Goal: Transaction & Acquisition: Purchase product/service

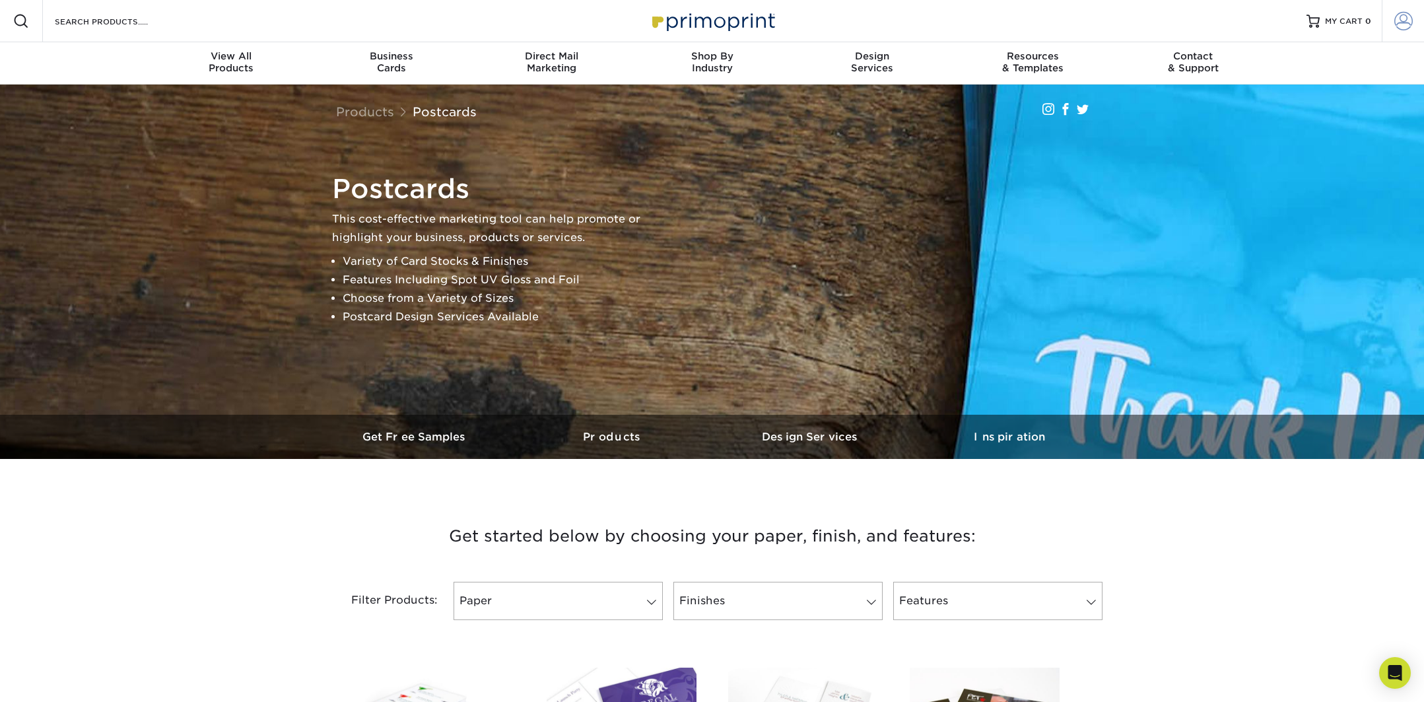
click at [1391, 22] on link "Account" at bounding box center [1402, 21] width 42 height 42
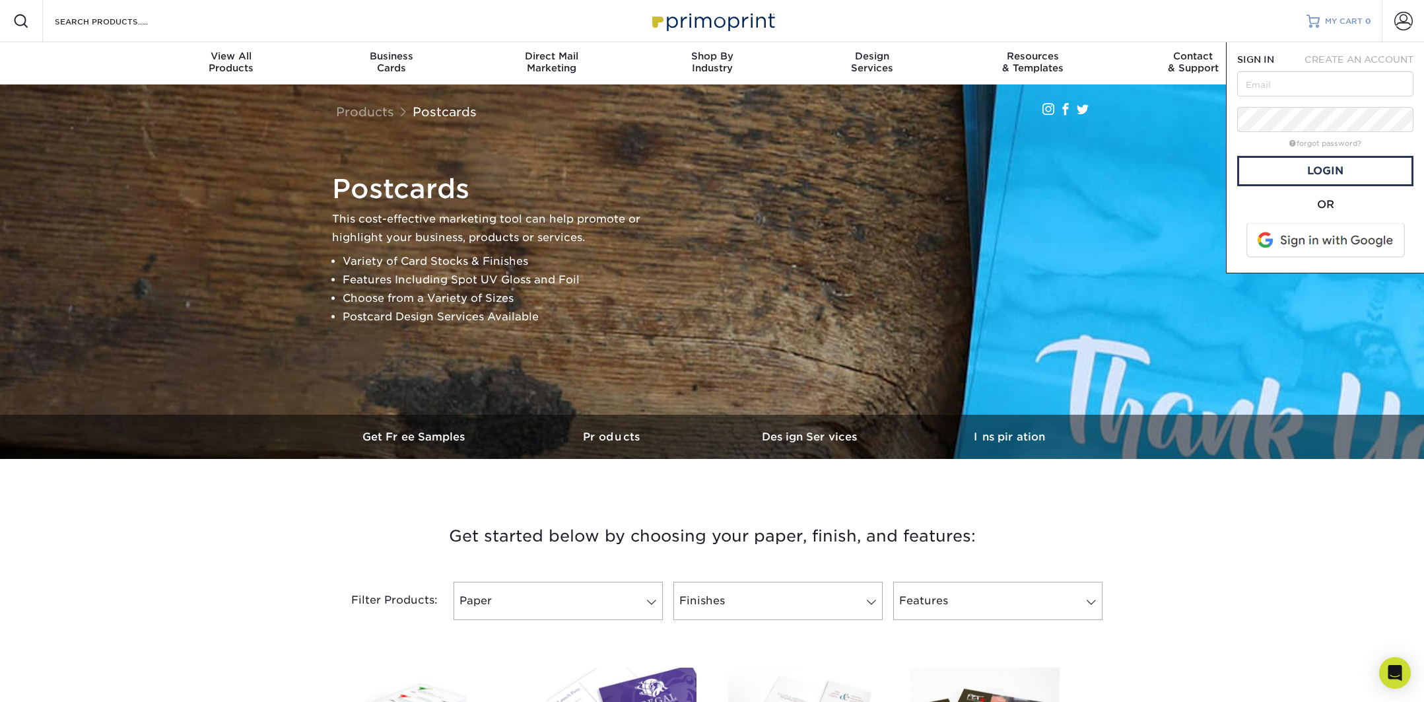
click at [1325, 25] on span "MY CART" at bounding box center [1344, 21] width 38 height 11
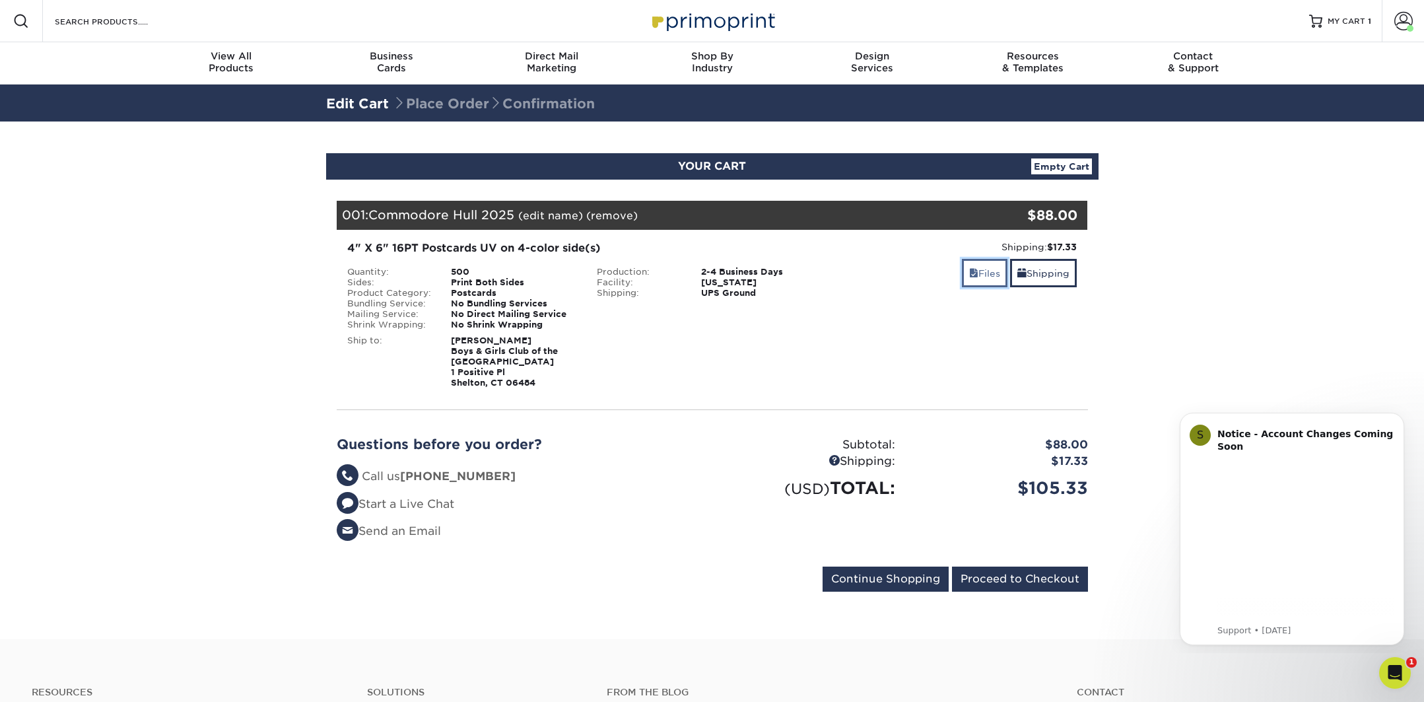
click at [984, 276] on link "Files" at bounding box center [985, 273] width 46 height 28
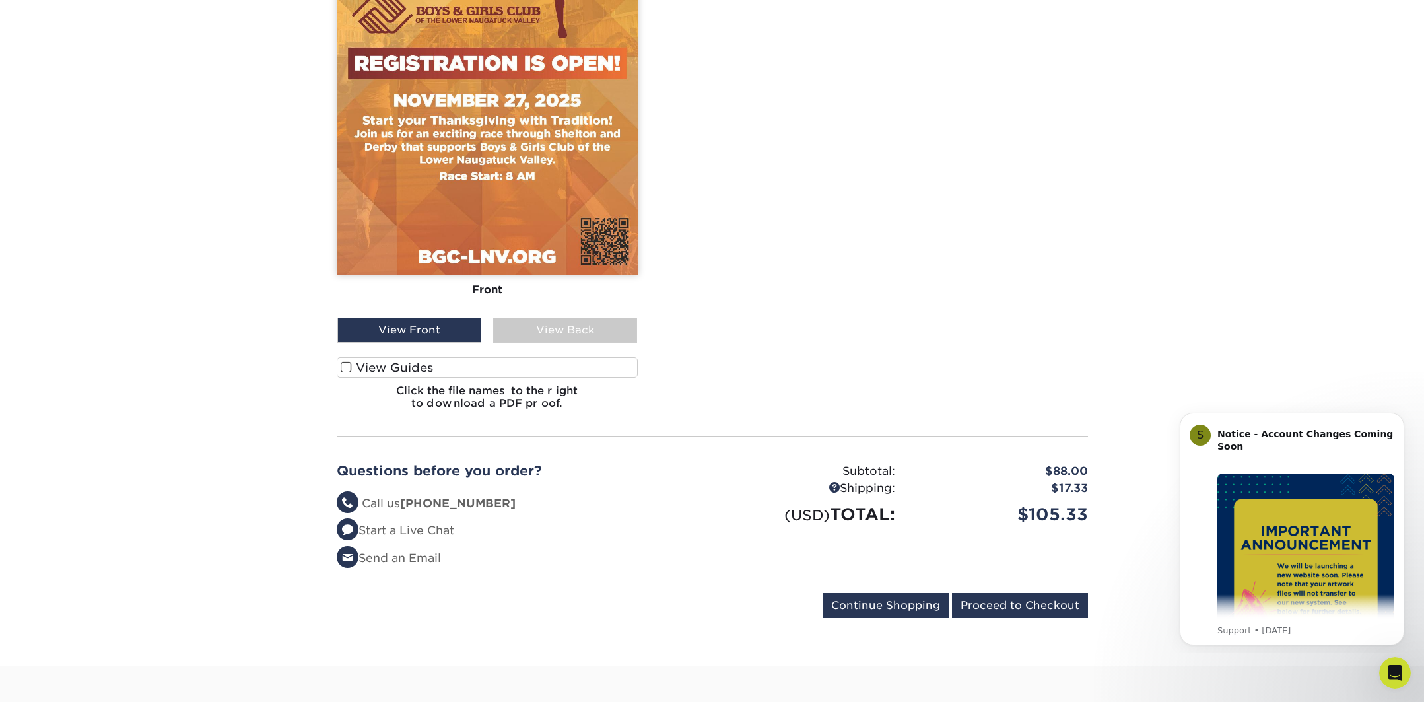
scroll to position [628, 0]
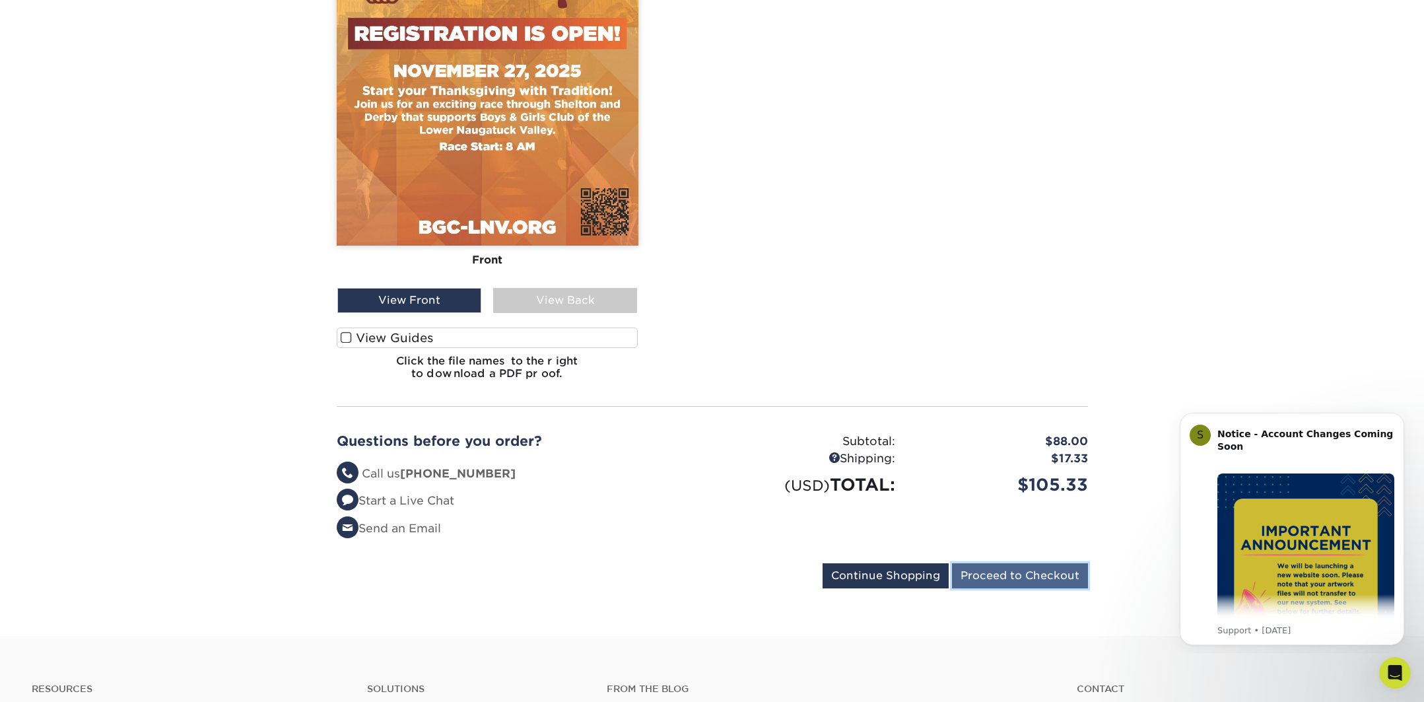
click at [1041, 578] on input "Proceed to Checkout" at bounding box center [1020, 575] width 136 height 25
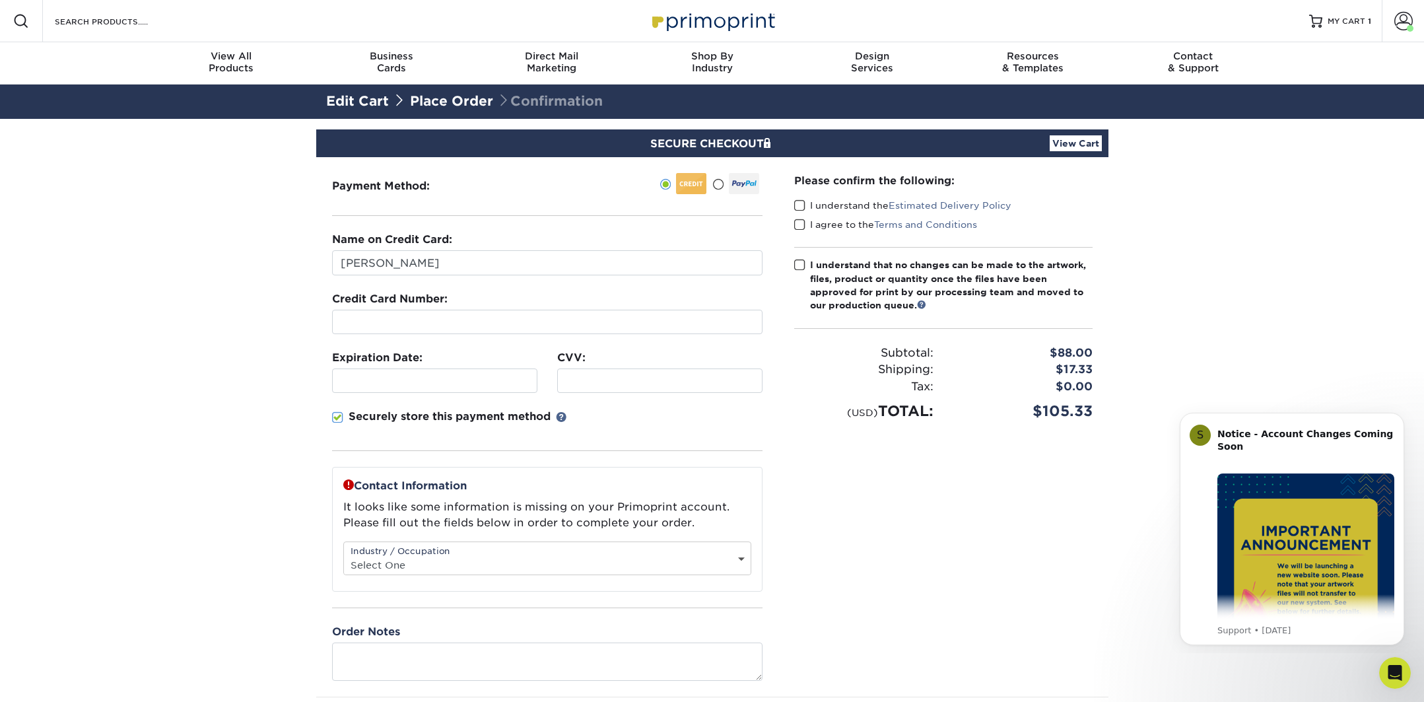
click at [798, 204] on span at bounding box center [799, 205] width 11 height 13
click at [0, 0] on input "I understand the Estimated Delivery Policy" at bounding box center [0, 0] width 0 height 0
click at [803, 222] on span at bounding box center [799, 224] width 11 height 13
click at [0, 0] on input "I agree to the Terms and Conditions" at bounding box center [0, 0] width 0 height 0
click at [515, 329] on div at bounding box center [547, 322] width 430 height 24
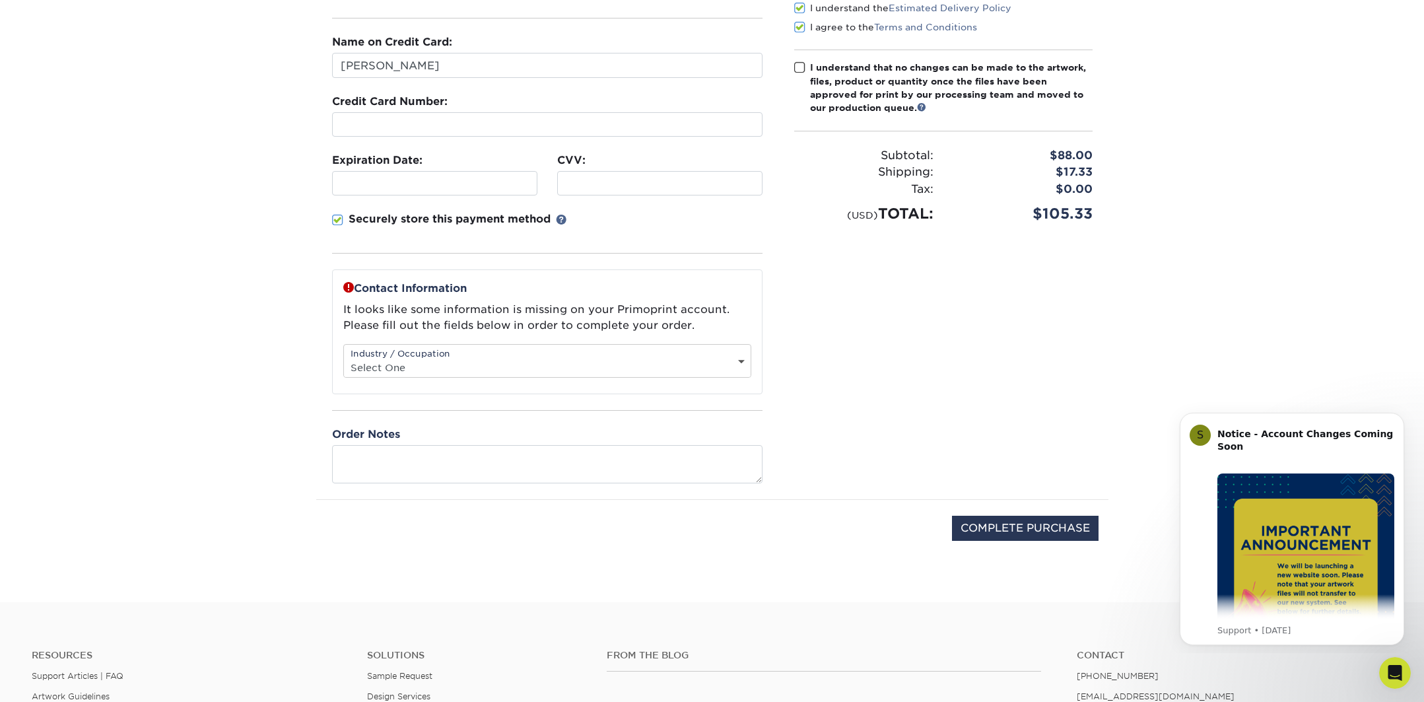
scroll to position [214, 0]
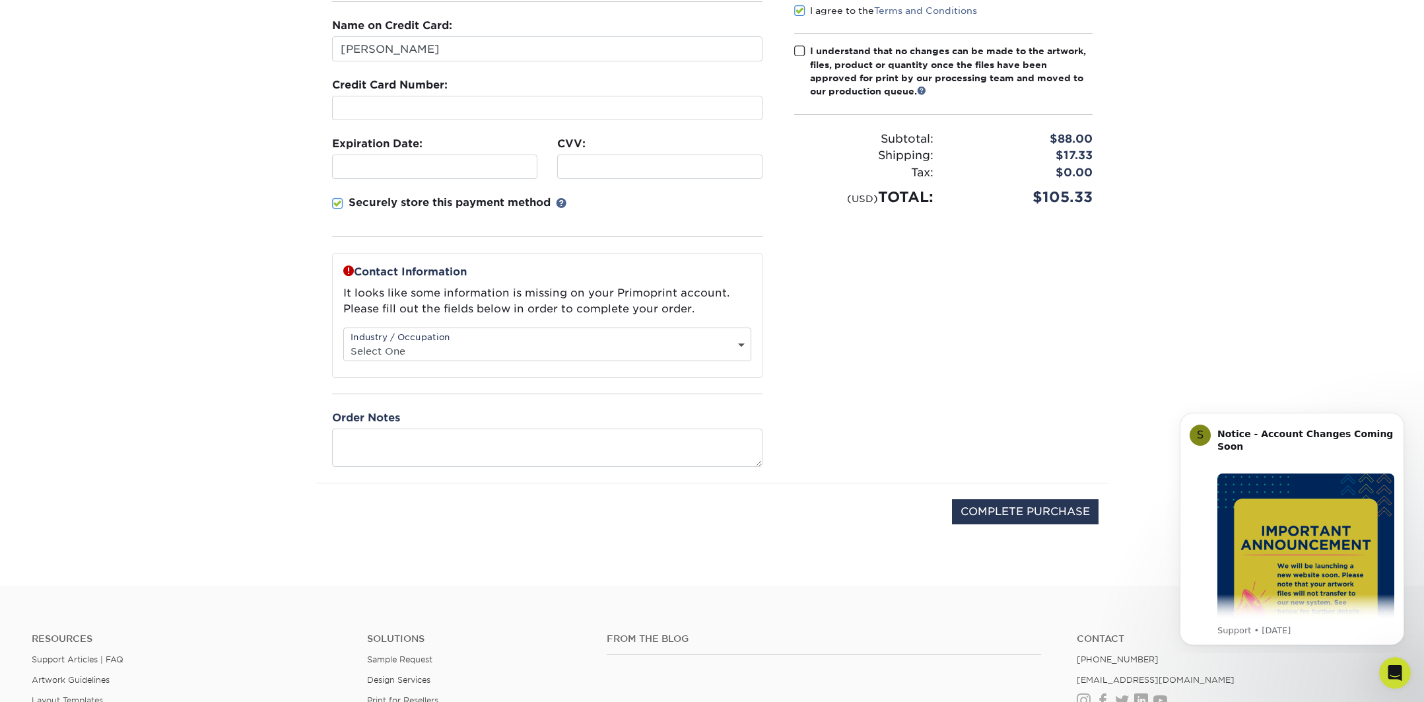
click at [411, 355] on select "Select One Administrative Executive Human Resources Construction Education Ente…" at bounding box center [547, 350] width 407 height 19
select select "20"
click at [344, 341] on select "Select One Administrative Executive Human Resources Construction Education Ente…" at bounding box center [547, 350] width 407 height 19
click at [799, 54] on span at bounding box center [799, 51] width 11 height 13
click at [0, 0] on input "I understand that no changes can be made to the artwork, files, product or quan…" at bounding box center [0, 0] width 0 height 0
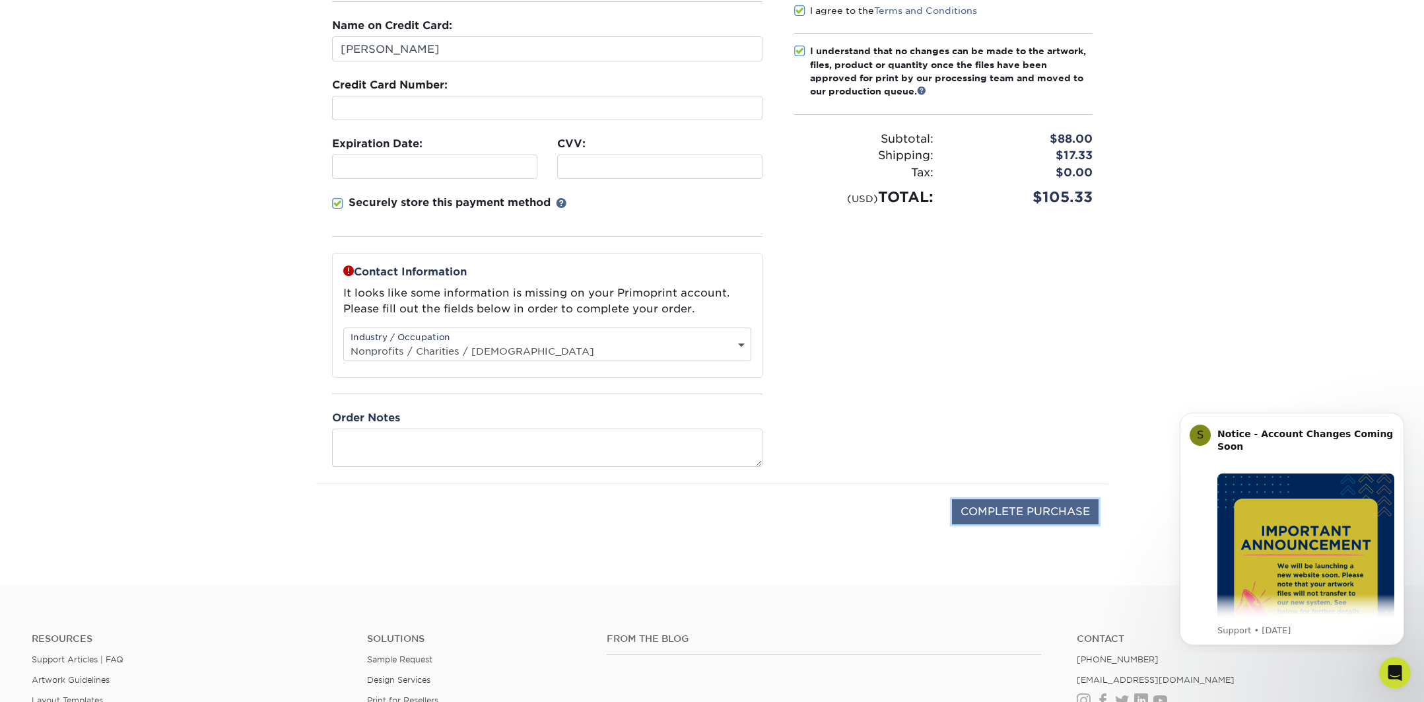
click at [1050, 508] on input "COMPLETE PURCHASE" at bounding box center [1025, 511] width 147 height 25
type input "PROCESSING, PLEASE WAIT..."
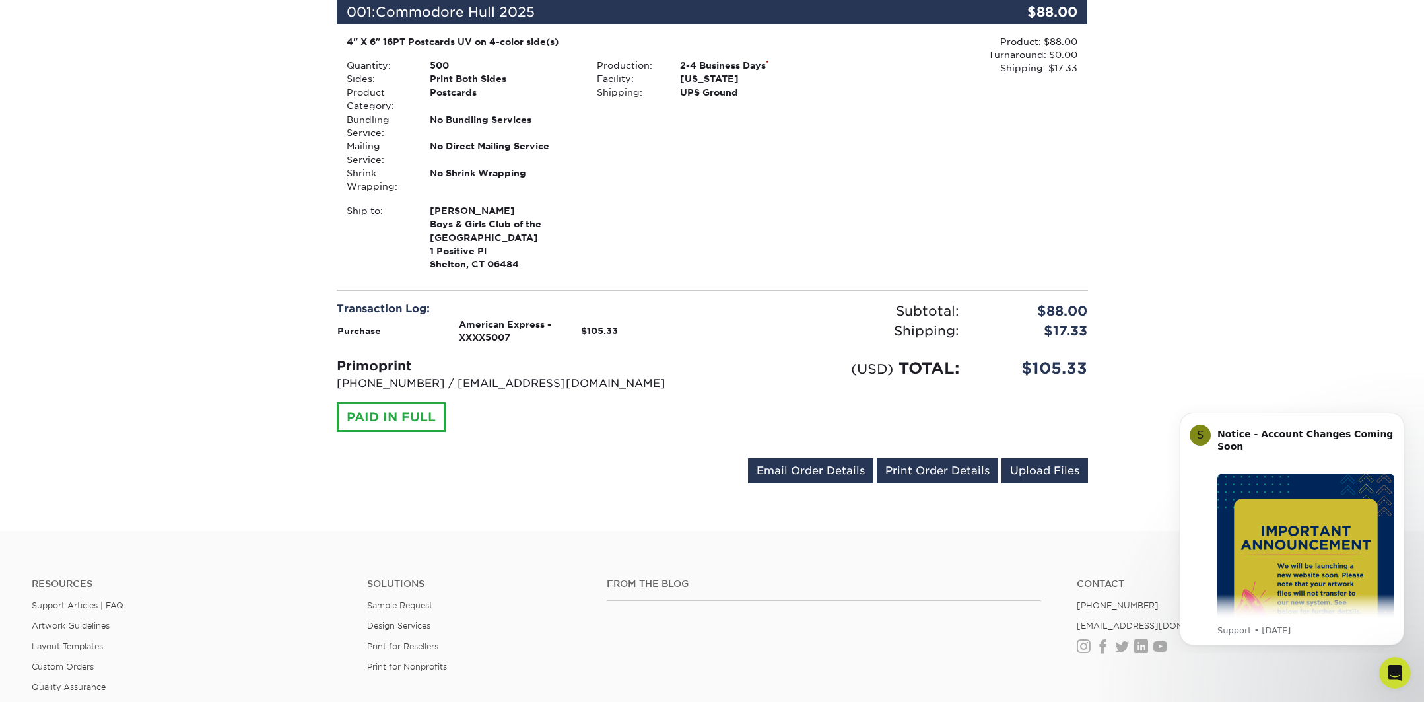
scroll to position [408, 0]
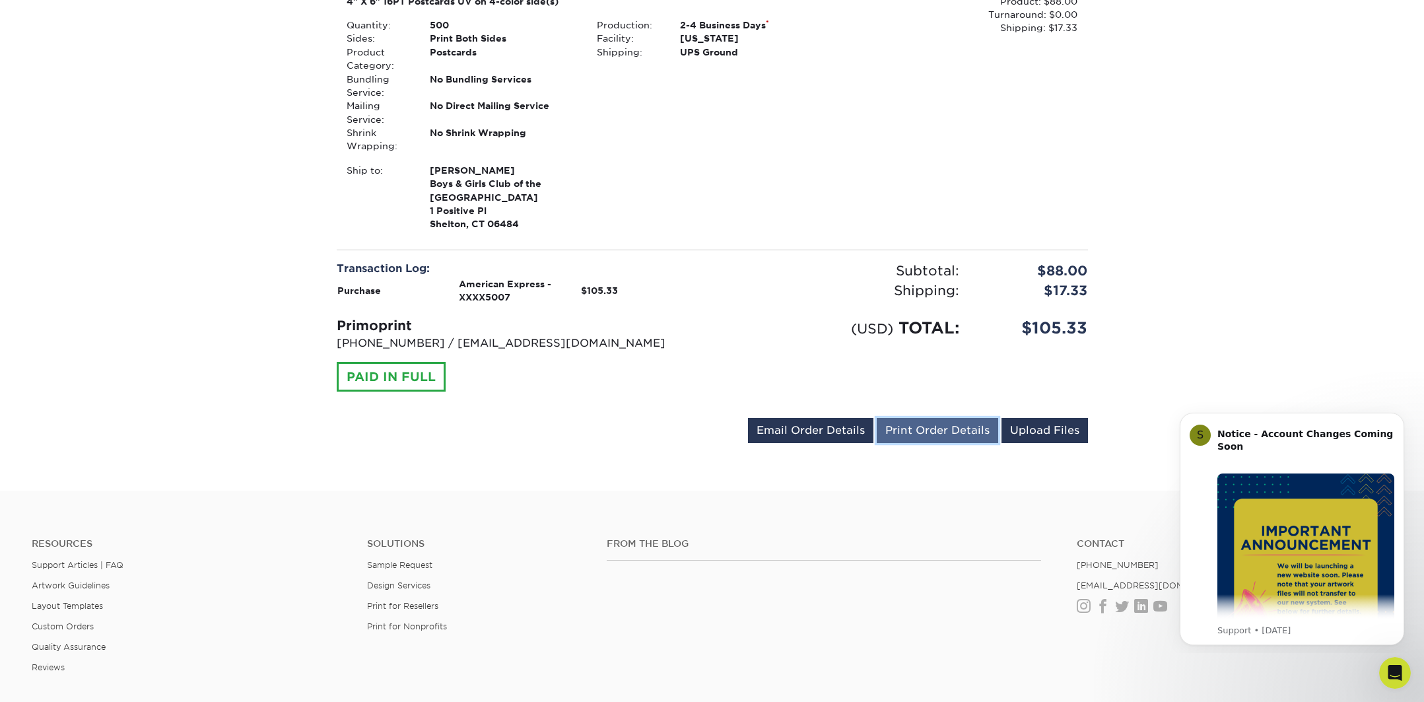
click at [942, 436] on link "Print Order Details" at bounding box center [936, 430] width 121 height 25
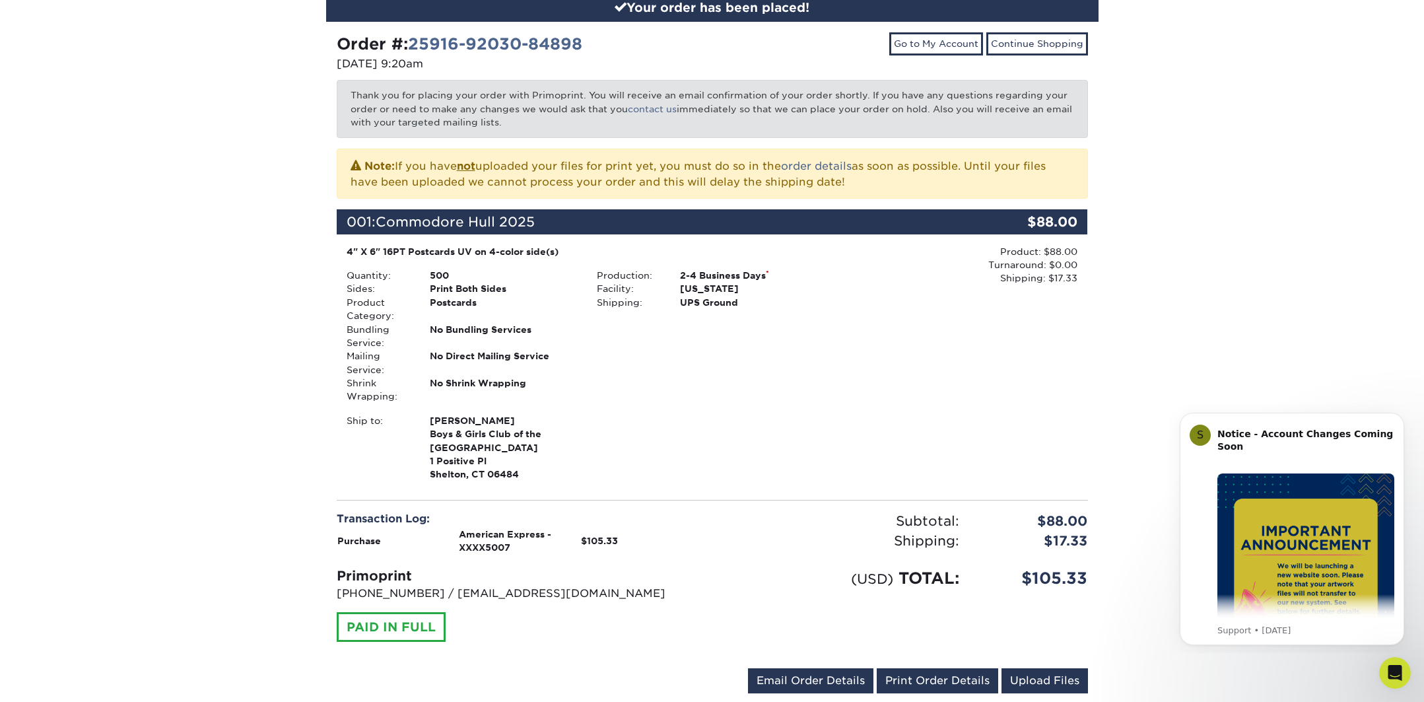
scroll to position [0, 0]
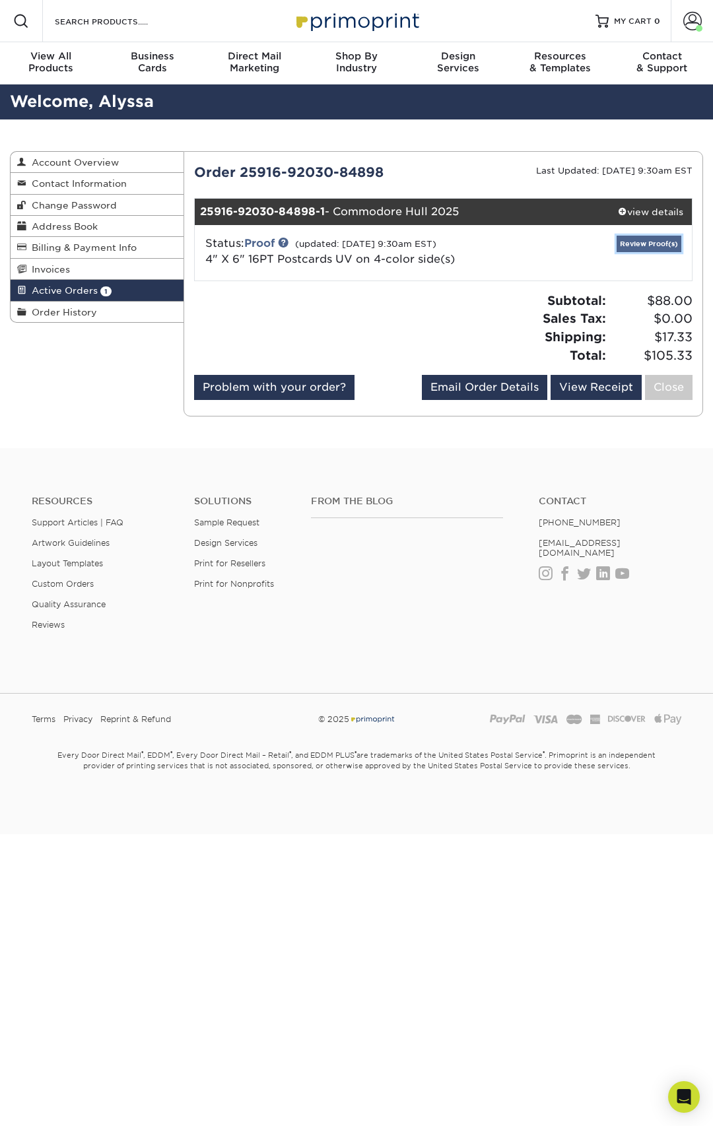
click at [649, 243] on link "Review Proof(s)" at bounding box center [648, 244] width 65 height 17
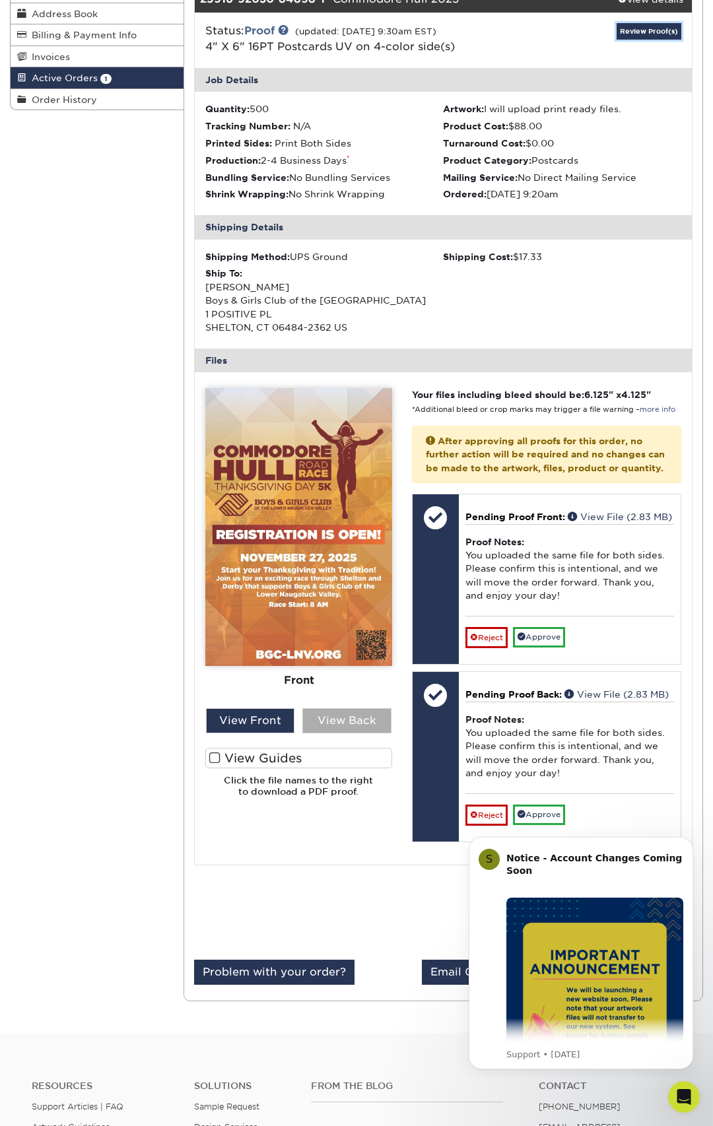
scroll to position [215, 0]
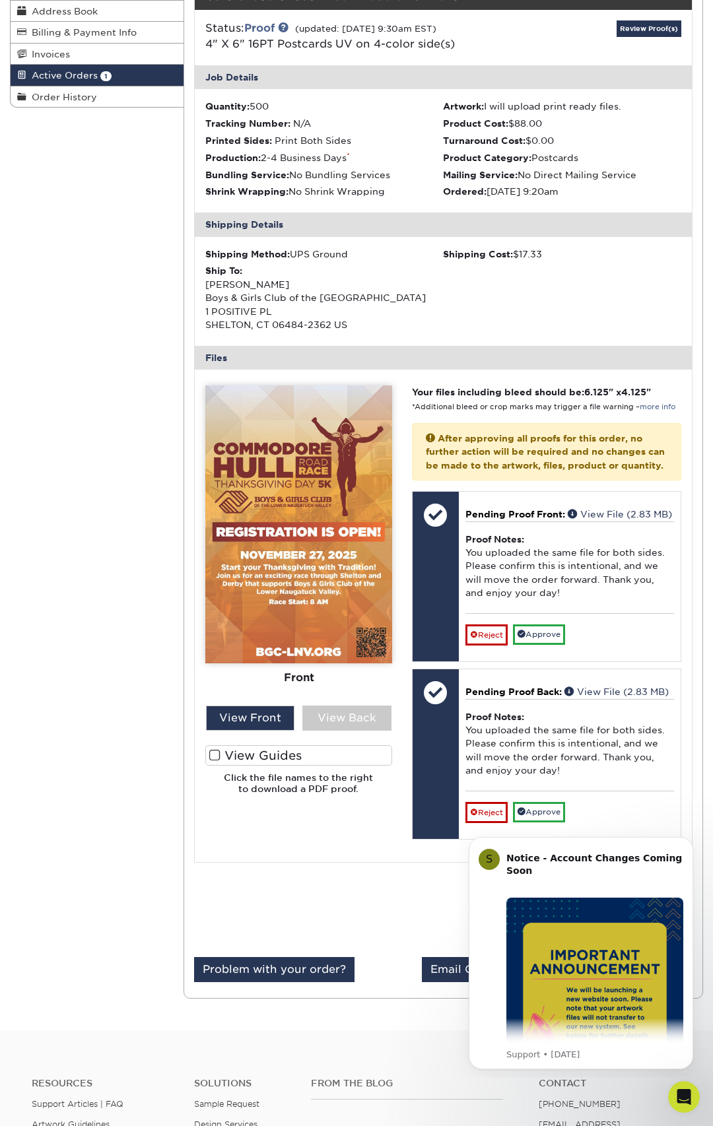
click at [217, 750] on span at bounding box center [214, 755] width 11 height 13
click at [0, 0] on input "View Guides" at bounding box center [0, 0] width 0 height 0
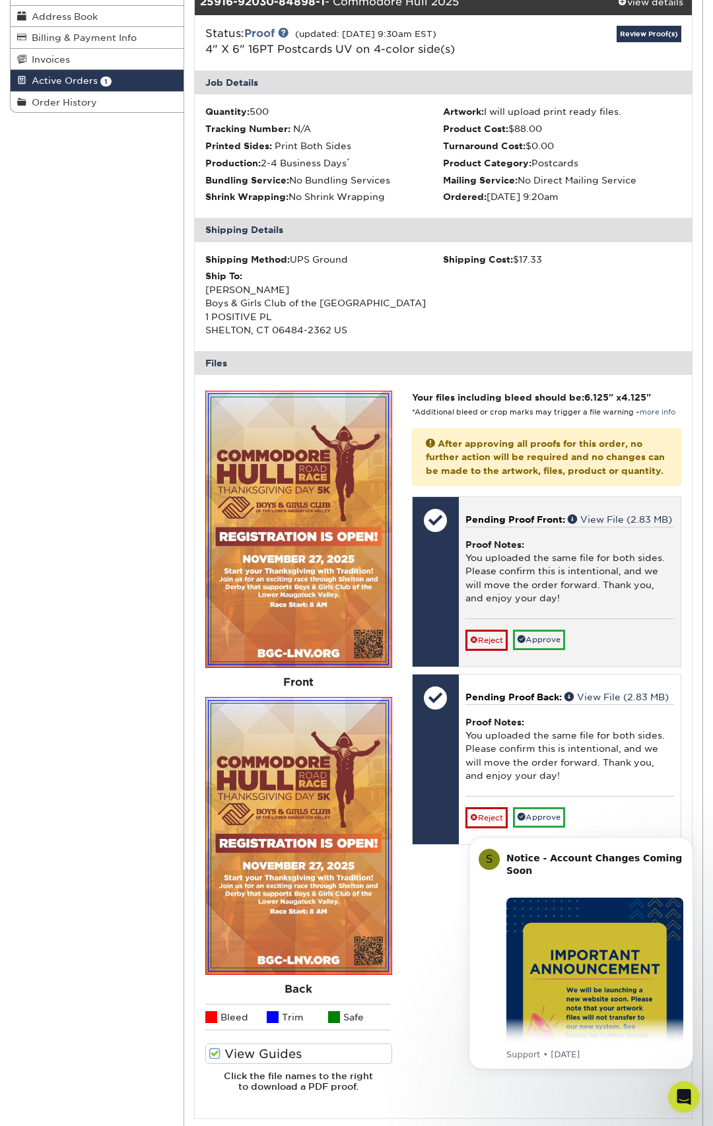
scroll to position [210, 0]
click at [543, 650] on link "Approve" at bounding box center [539, 640] width 52 height 20
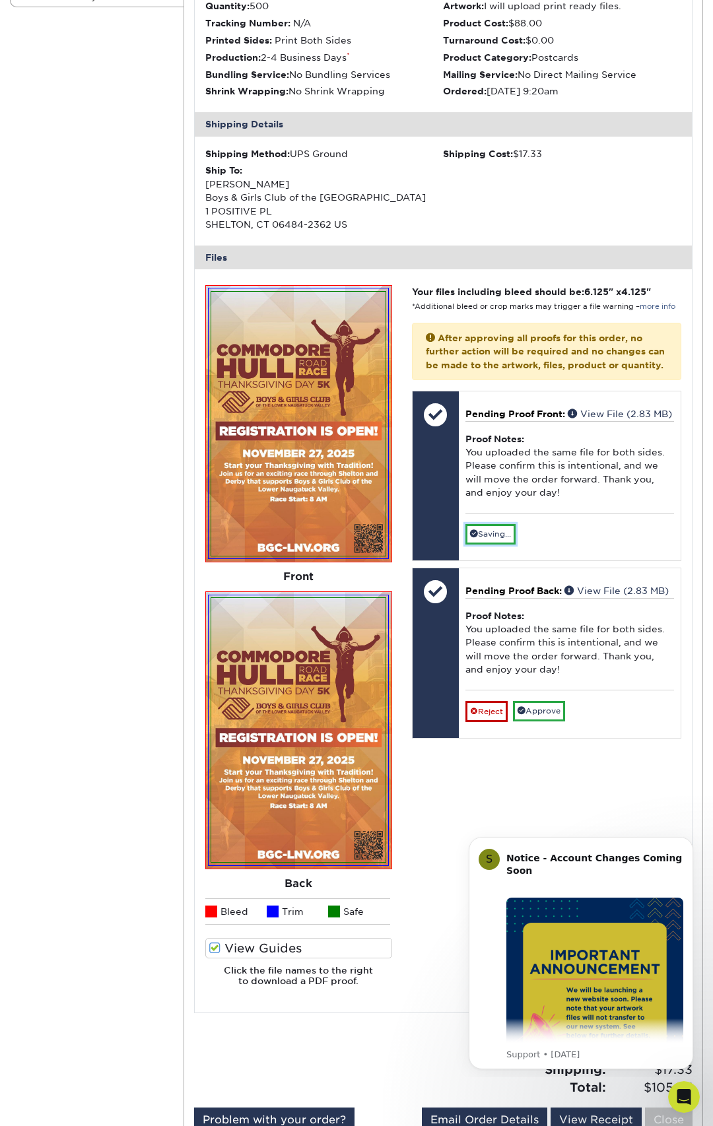
scroll to position [321, 0]
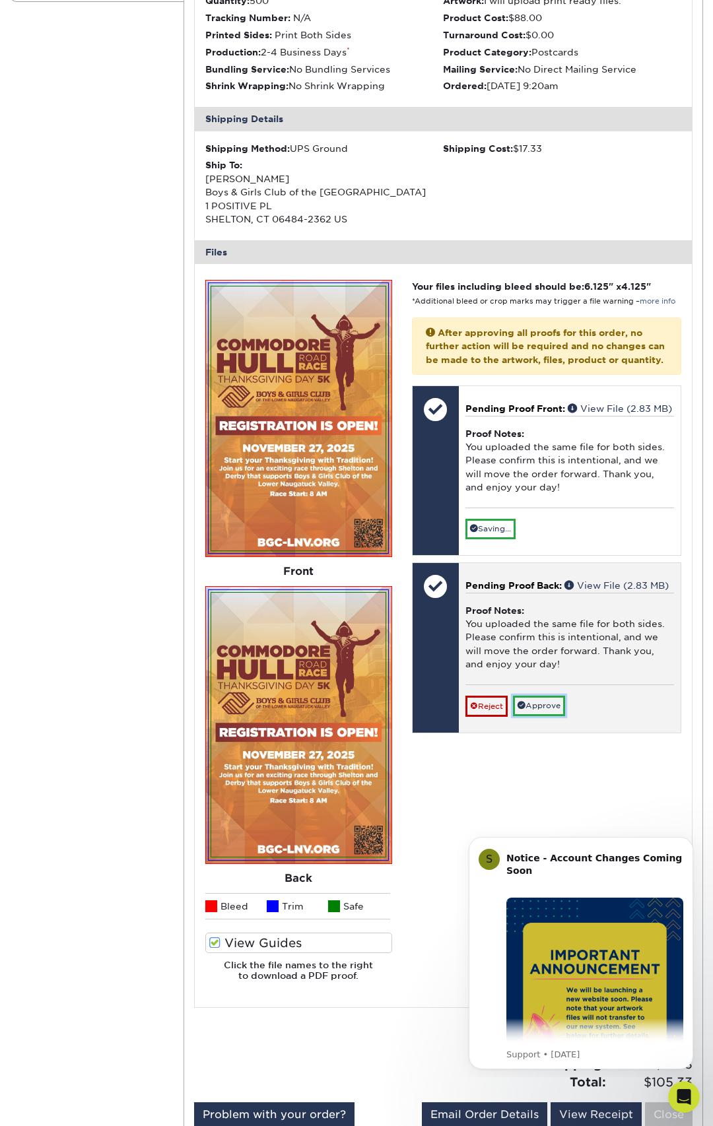
click at [540, 716] on link "Approve" at bounding box center [539, 706] width 52 height 20
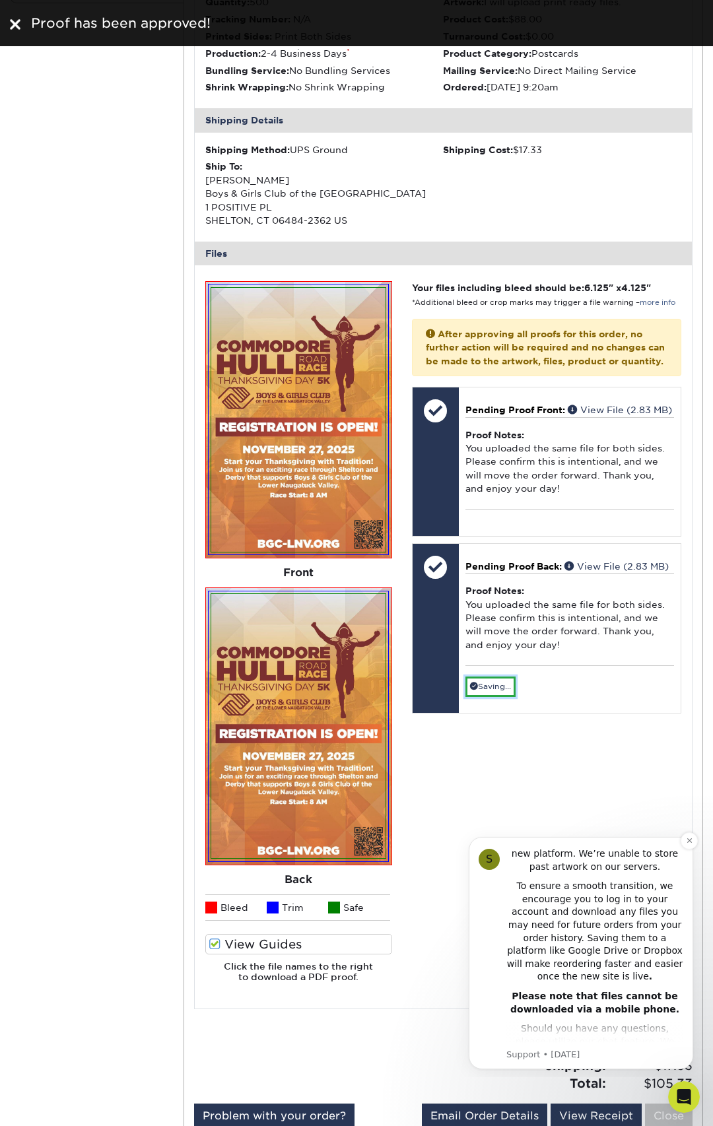
scroll to position [292, 0]
click at [688, 843] on icon "Dismiss notification" at bounding box center [689, 840] width 7 height 7
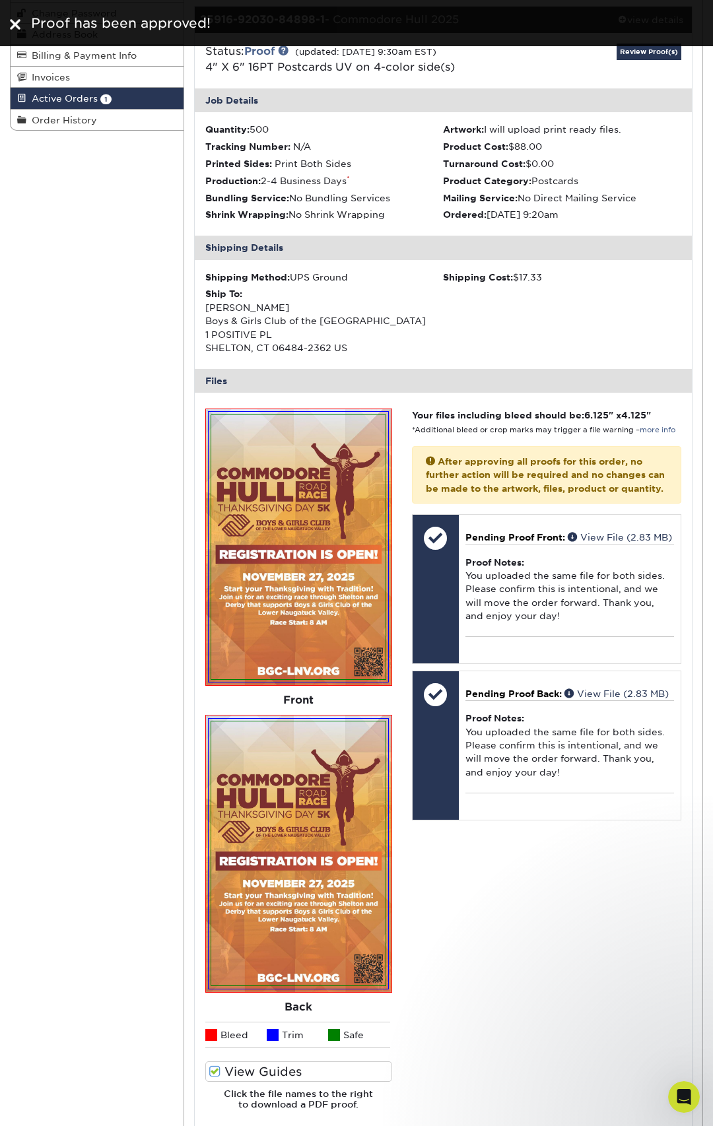
scroll to position [0, 0]
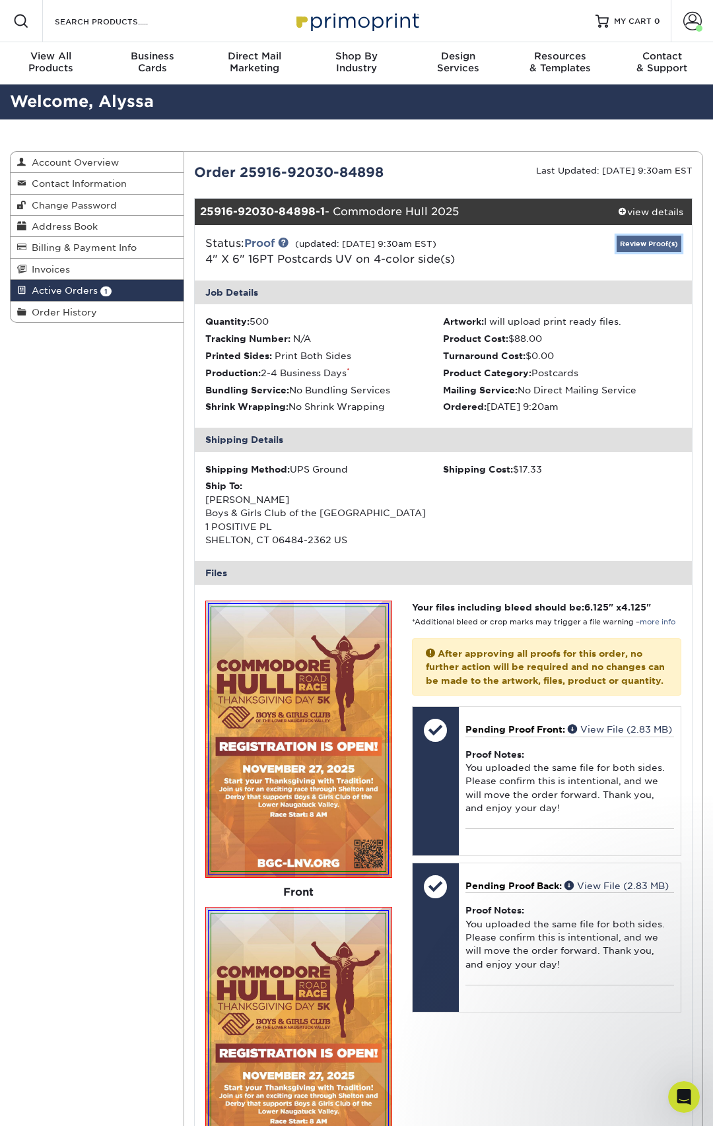
click at [644, 241] on link "Review Proof(s)" at bounding box center [648, 244] width 65 height 17
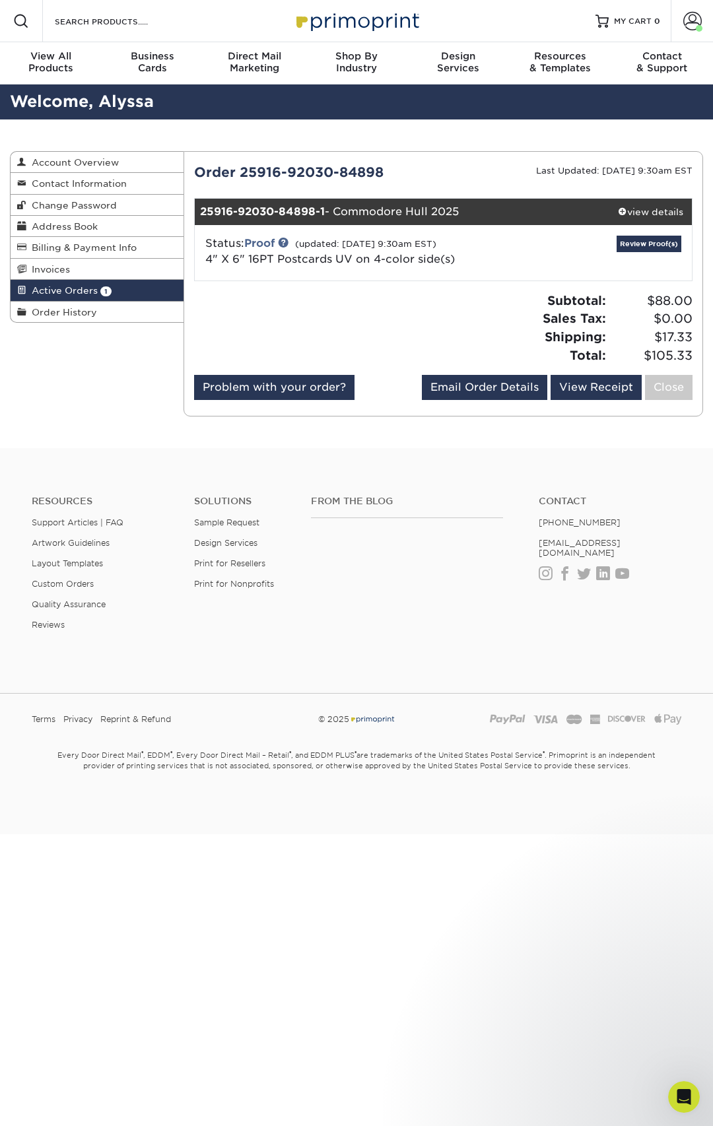
click at [76, 294] on span "Active Orders" at bounding box center [61, 290] width 71 height 11
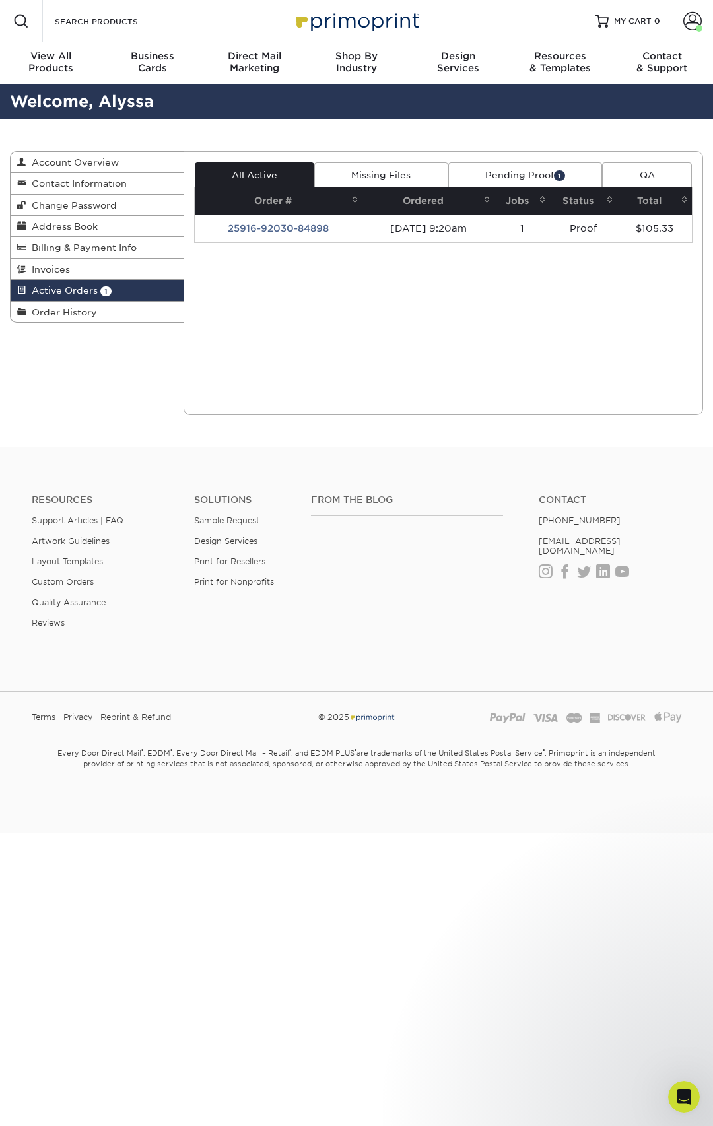
click at [310, 224] on td "25916-92030-84898" at bounding box center [279, 229] width 168 height 28
